Goal: Task Accomplishment & Management: Manage account settings

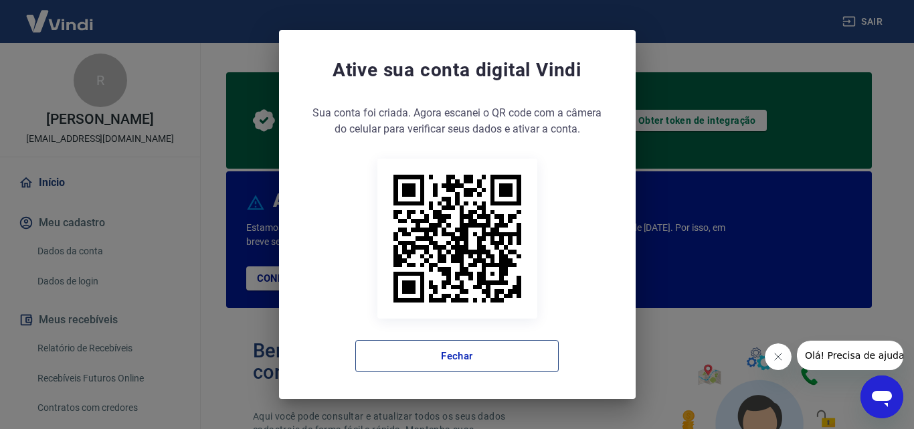
click at [474, 361] on button "Fechar" at bounding box center [456, 356] width 203 height 32
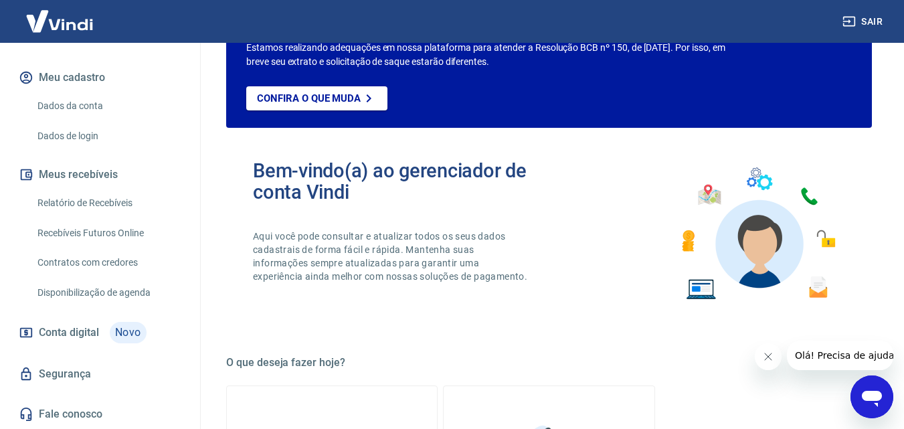
scroll to position [268, 0]
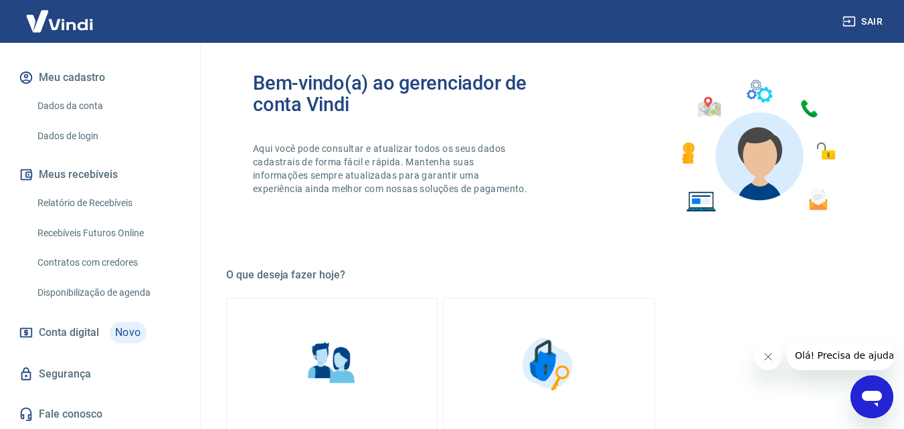
click at [82, 334] on span "Conta digital" at bounding box center [69, 332] width 60 height 19
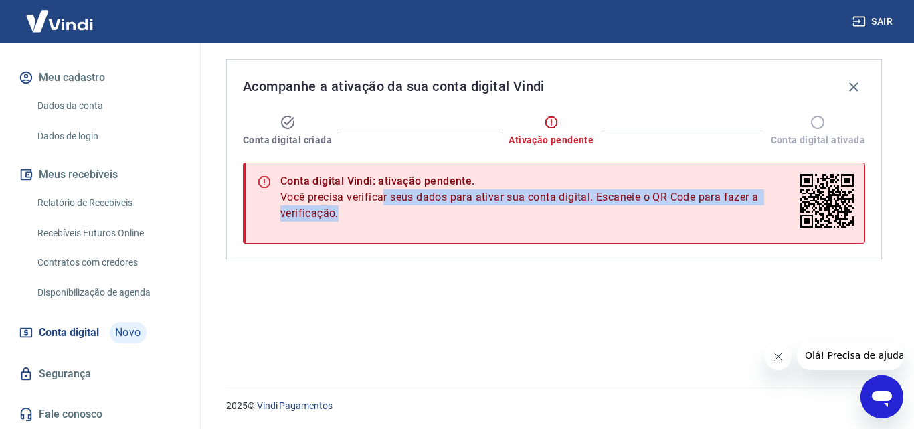
drag, startPoint x: 400, startPoint y: 204, endPoint x: 456, endPoint y: 213, distance: 56.9
click at [456, 213] on span "Você precisa verificar seus dados para ativar sua conta digital. Escaneie o QR …" at bounding box center [537, 205] width 514 height 32
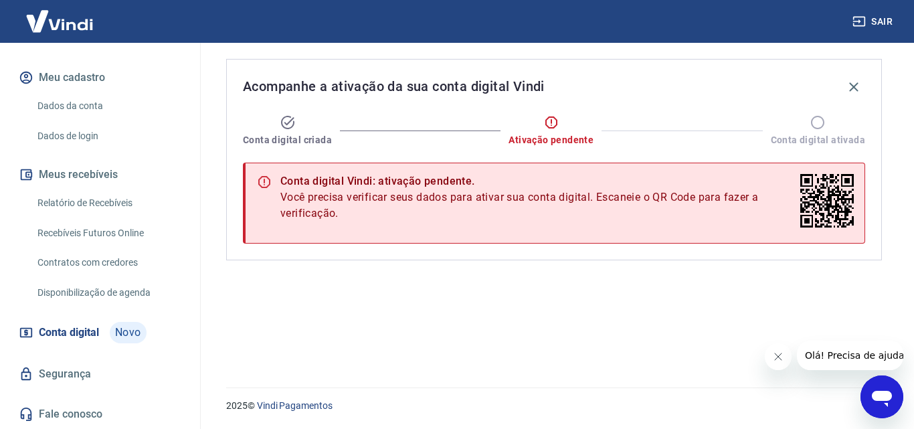
click at [775, 355] on icon "Fechar mensagem da empresa" at bounding box center [777, 356] width 11 height 11
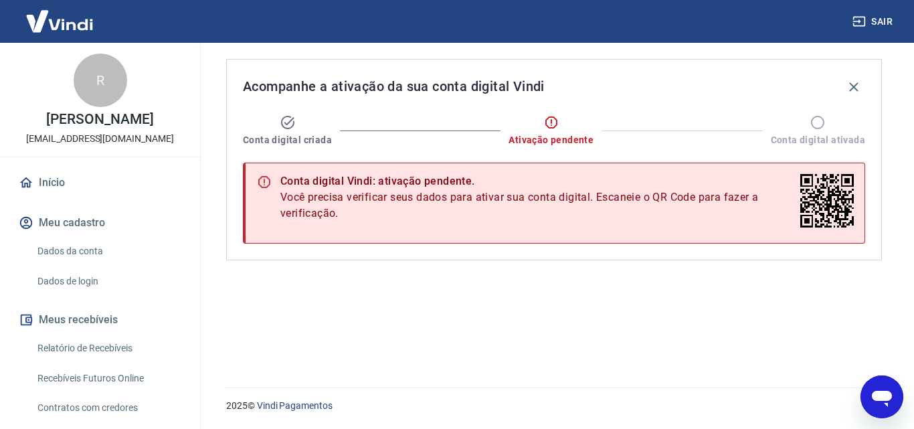
click at [61, 181] on link "Início" at bounding box center [100, 182] width 168 height 29
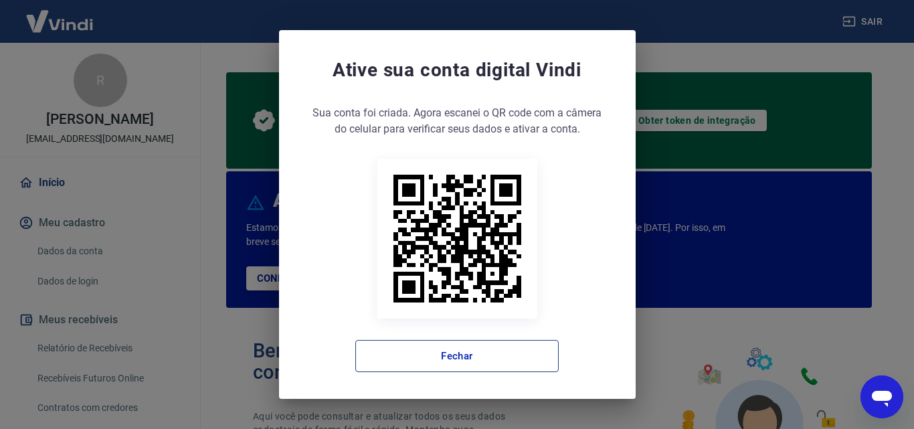
click at [448, 360] on button "Fechar" at bounding box center [456, 356] width 203 height 32
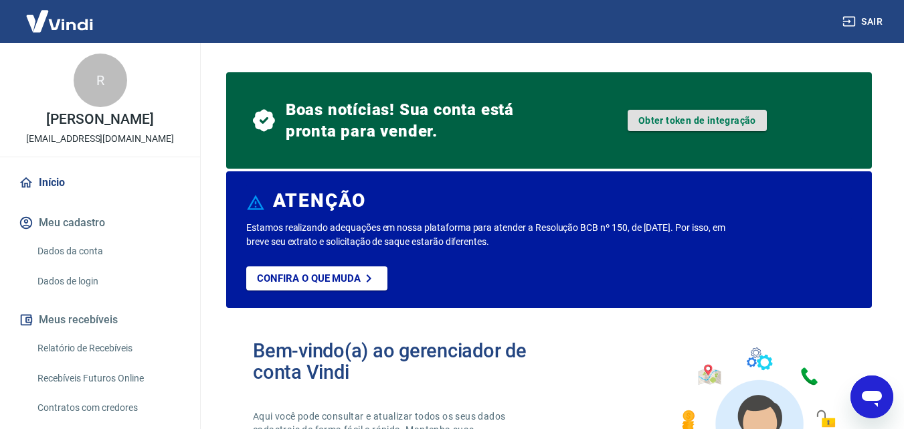
click at [668, 124] on link "Obter token de integração" at bounding box center [696, 120] width 139 height 21
click at [365, 280] on icon at bounding box center [369, 278] width 16 height 16
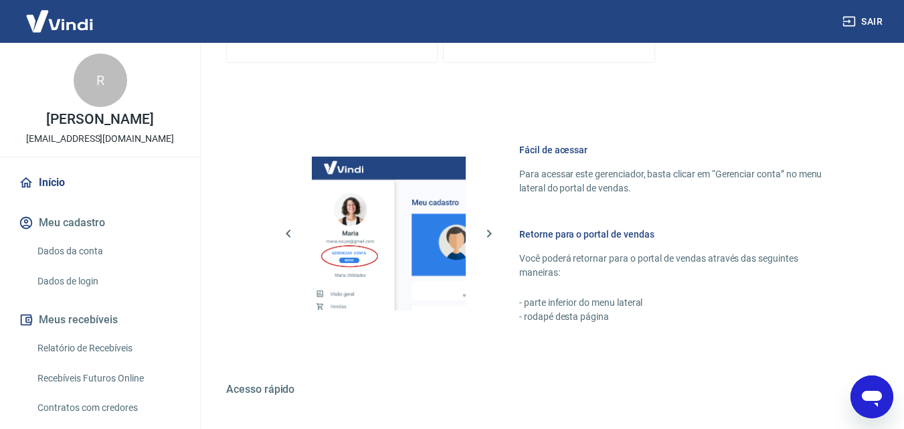
scroll to position [906, 0]
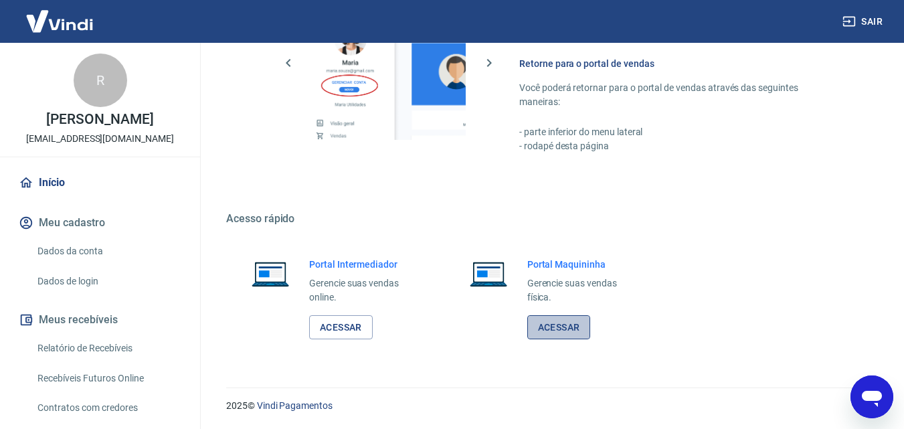
click at [555, 324] on link "Acessar" at bounding box center [559, 327] width 64 height 25
click at [336, 318] on link "Acessar" at bounding box center [341, 327] width 64 height 25
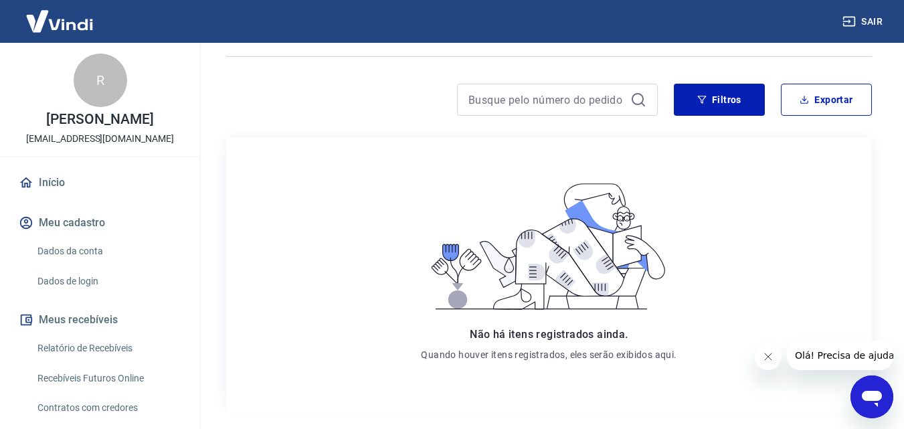
scroll to position [198, 0]
